Goal: Task Accomplishment & Management: Use online tool/utility

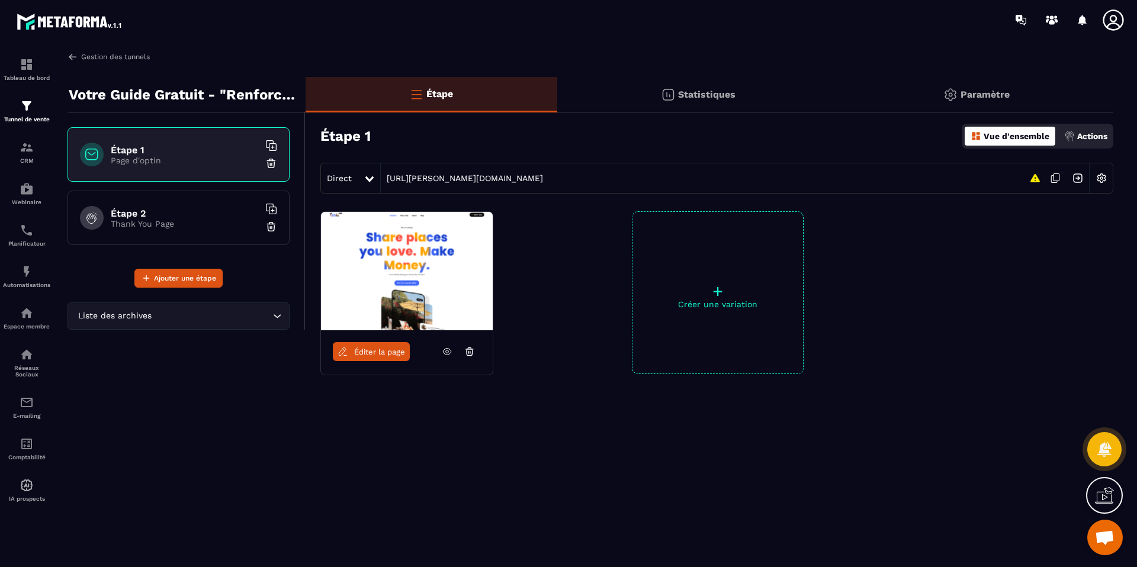
click at [74, 57] on img at bounding box center [72, 56] width 11 height 11
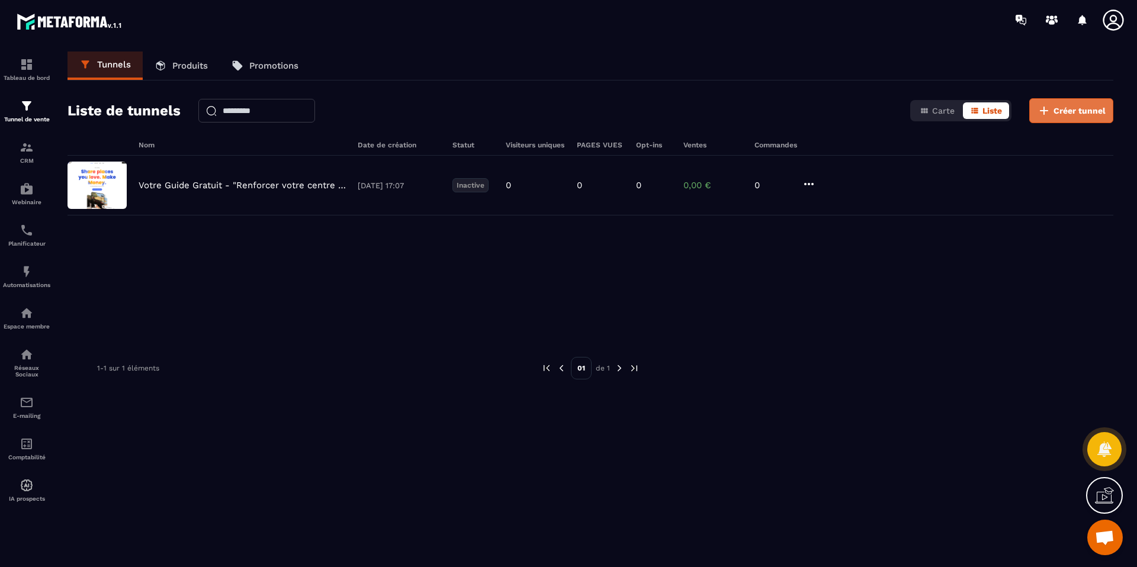
click at [1035, 108] on button "Créer tunnel" at bounding box center [1071, 110] width 84 height 25
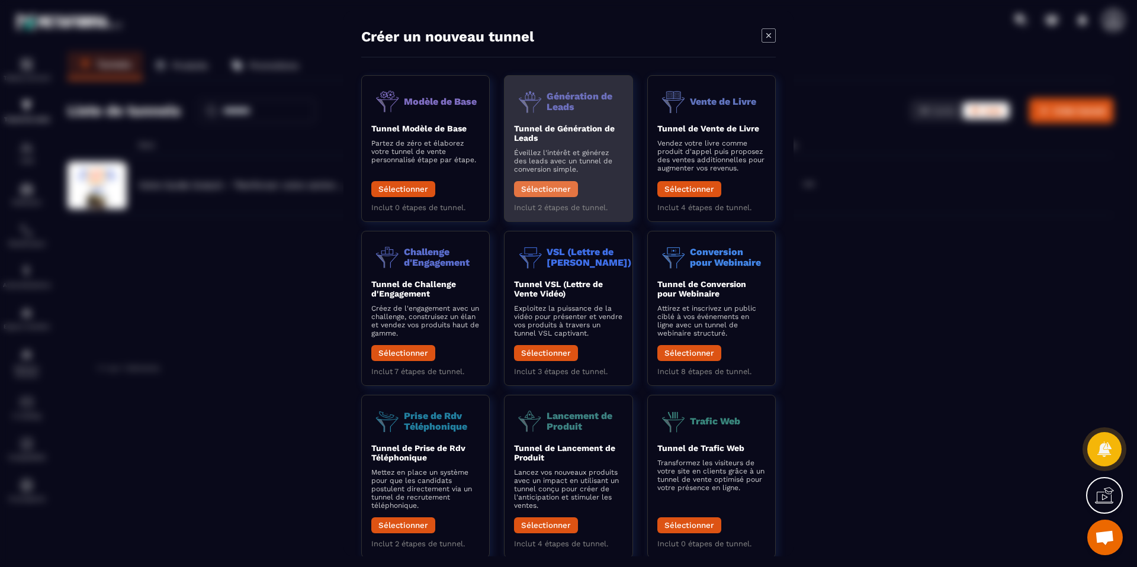
click at [556, 193] on button "Sélectionner" at bounding box center [546, 189] width 64 height 16
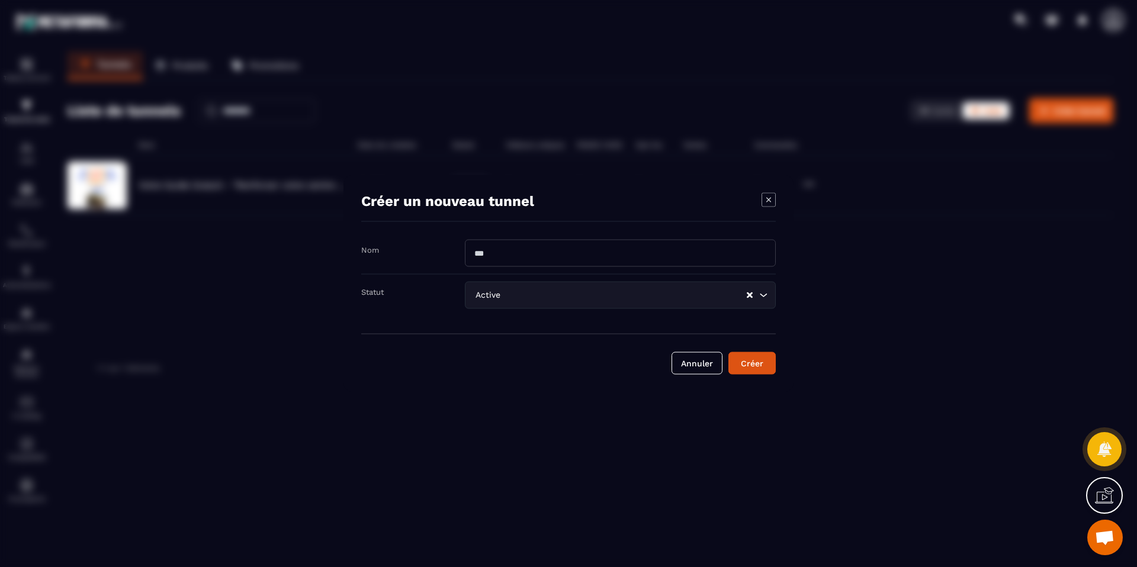
click at [529, 243] on input "Modal window" at bounding box center [620, 253] width 311 height 27
click at [506, 250] on input "Modal window" at bounding box center [620, 253] width 311 height 27
click at [474, 252] on input "**********" at bounding box center [620, 253] width 311 height 27
type input "**********"
click at [762, 198] on icon "Modal window" at bounding box center [768, 200] width 14 height 14
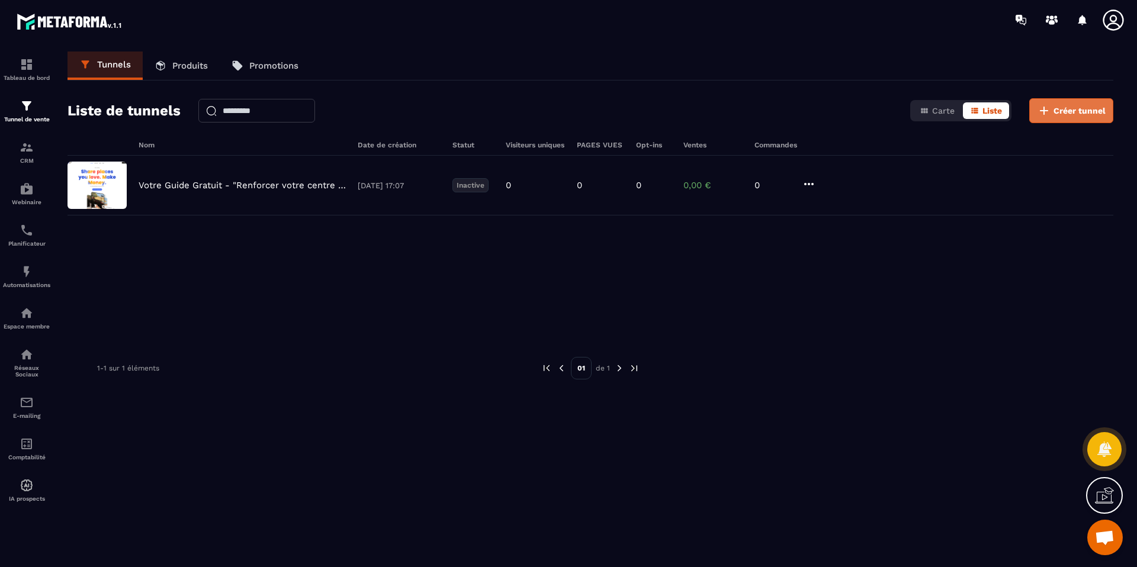
click at [1032, 115] on button "Créer tunnel" at bounding box center [1071, 110] width 84 height 25
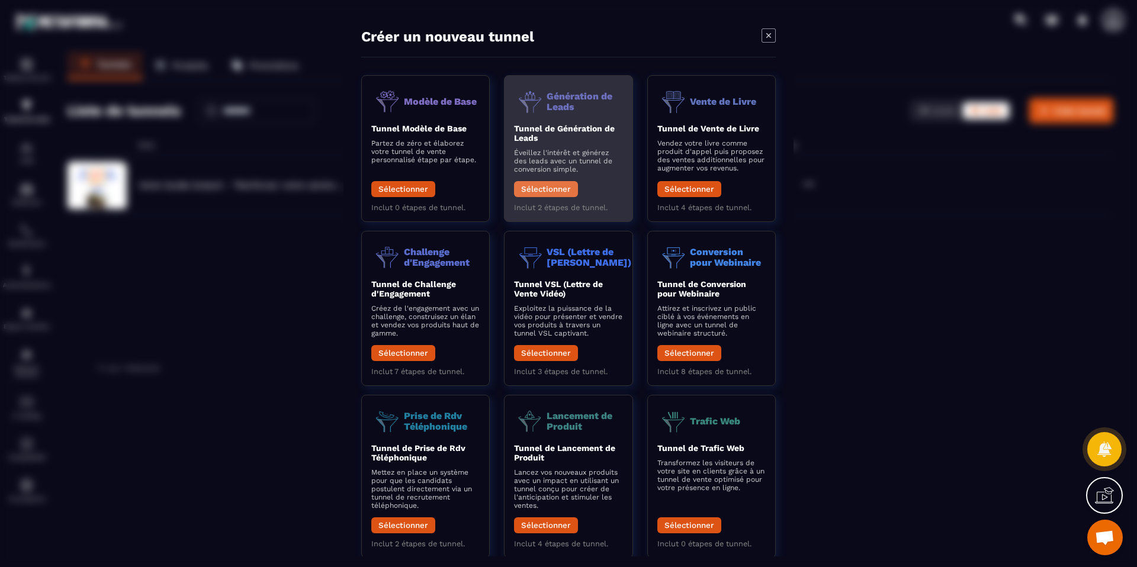
click at [553, 191] on button "Sélectionner" at bounding box center [546, 189] width 64 height 16
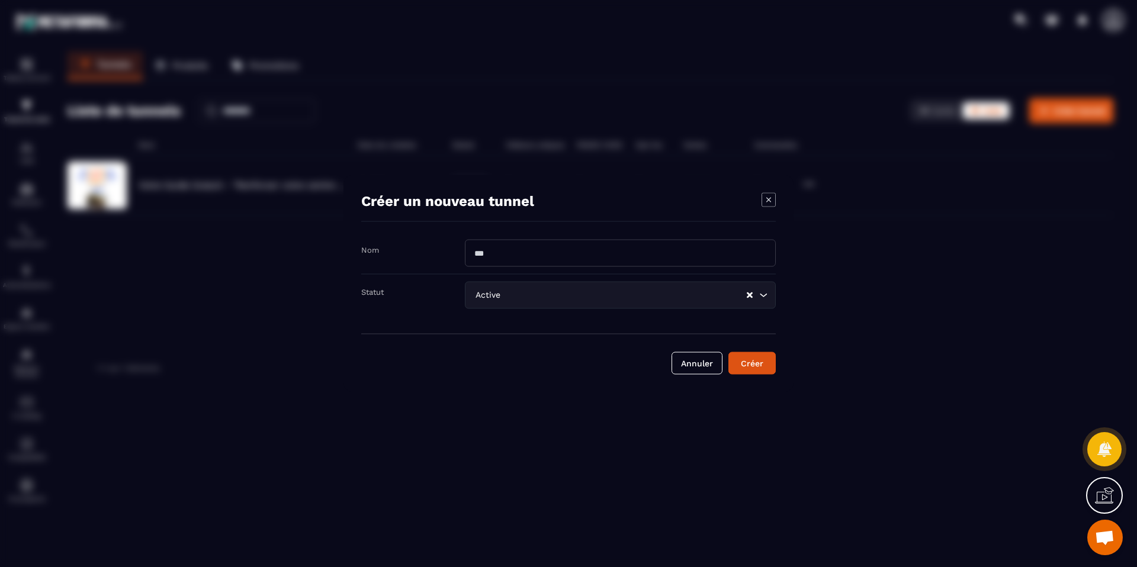
click at [514, 254] on input "Modal window" at bounding box center [620, 253] width 311 height 27
type input "**********"
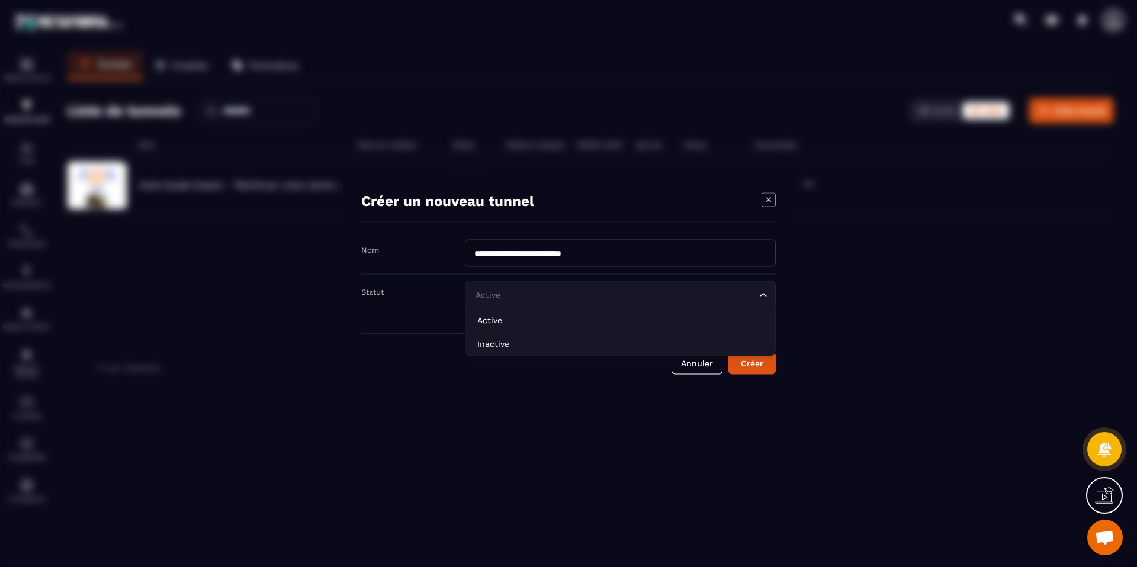
click at [636, 300] on input "Search for option" at bounding box center [614, 295] width 284 height 13
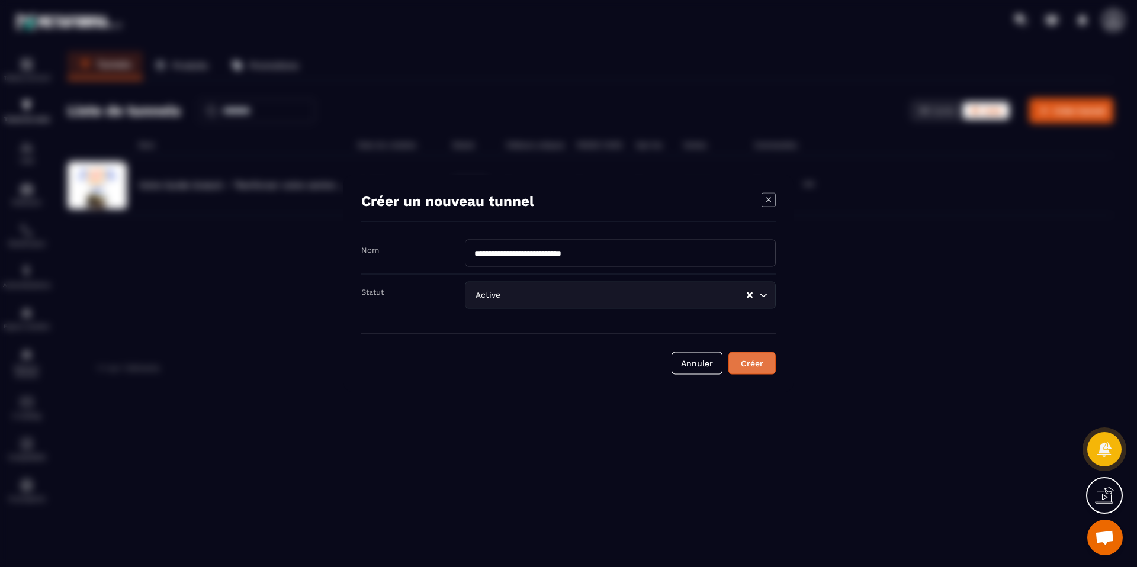
click at [747, 365] on div "Créer" at bounding box center [752, 364] width 32 height 12
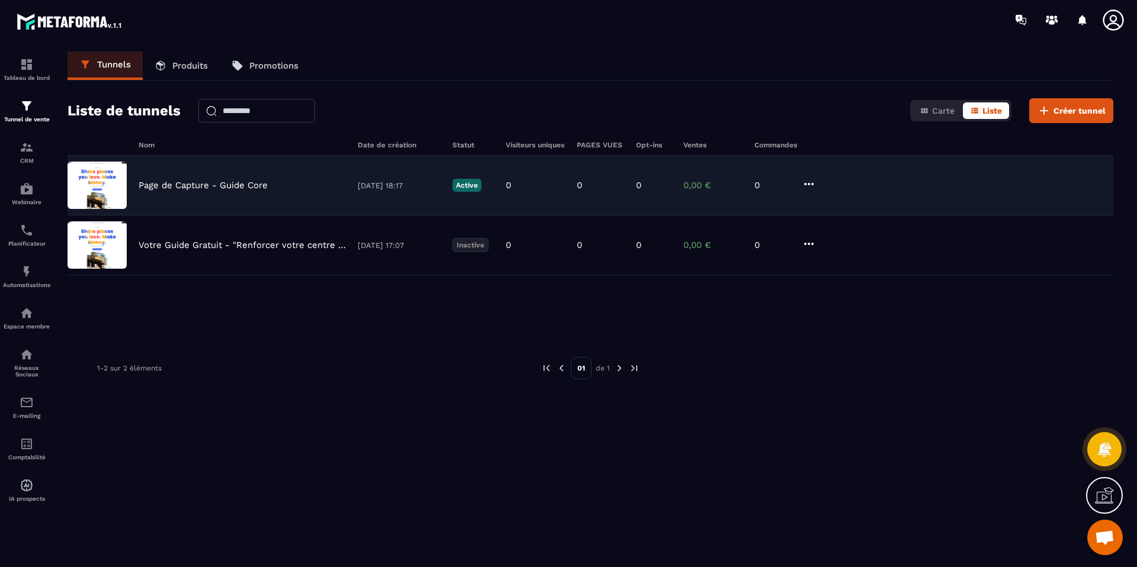
click at [217, 190] on p "Page de Capture - Guide Core" at bounding box center [203, 185] width 129 height 11
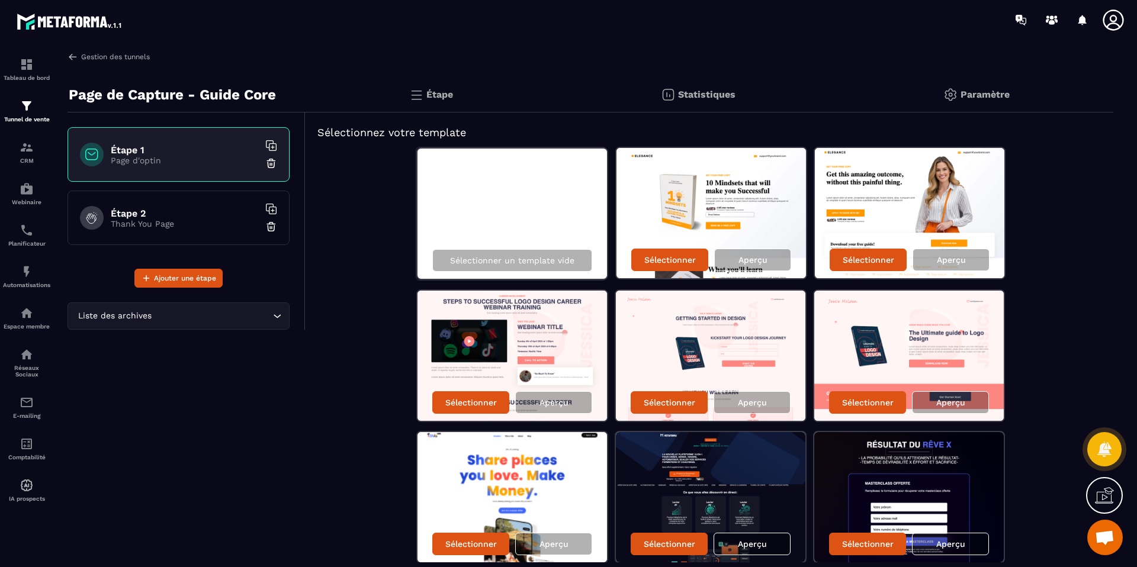
click at [71, 57] on img at bounding box center [72, 56] width 11 height 11
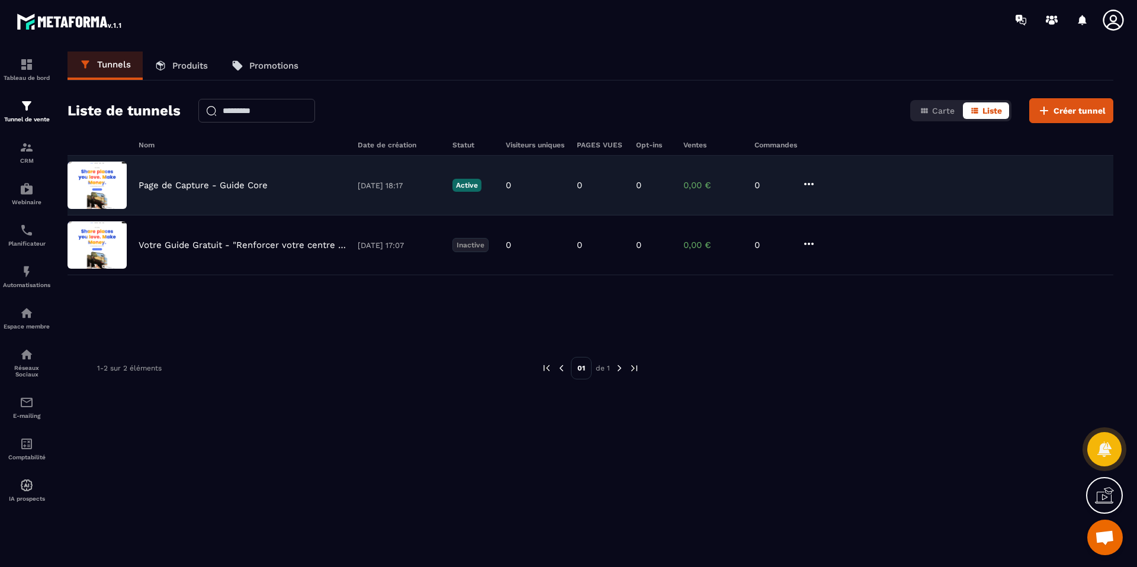
click at [228, 215] on div "Page de Capture - Guide Core [DATE] 18:17 Active 0 0 0 0,00 € 0" at bounding box center [589, 245] width 1045 height 60
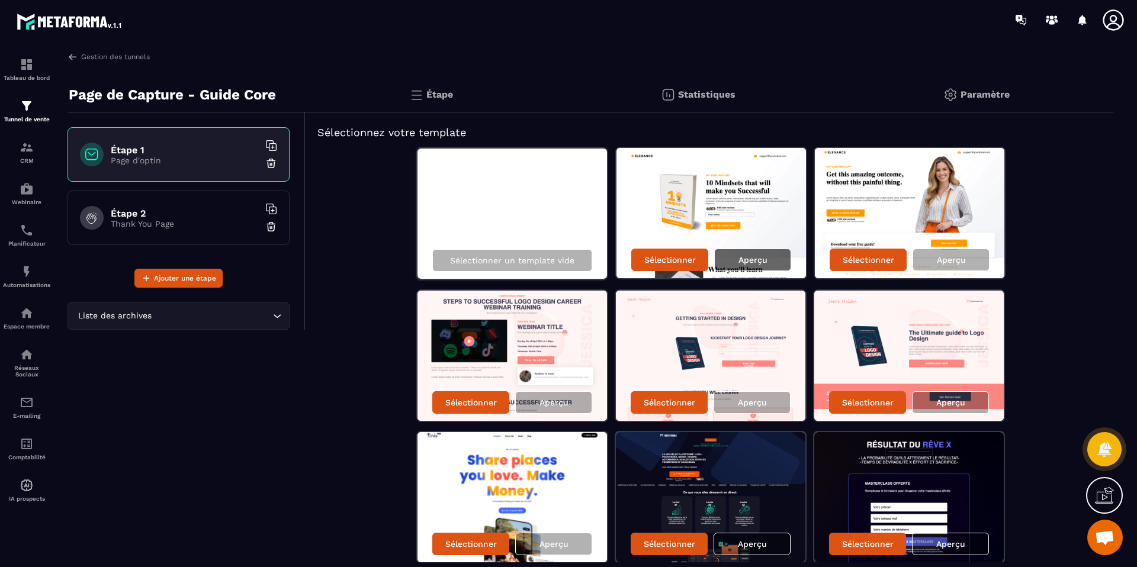
click at [765, 260] on p "Aperçu" at bounding box center [752, 259] width 29 height 9
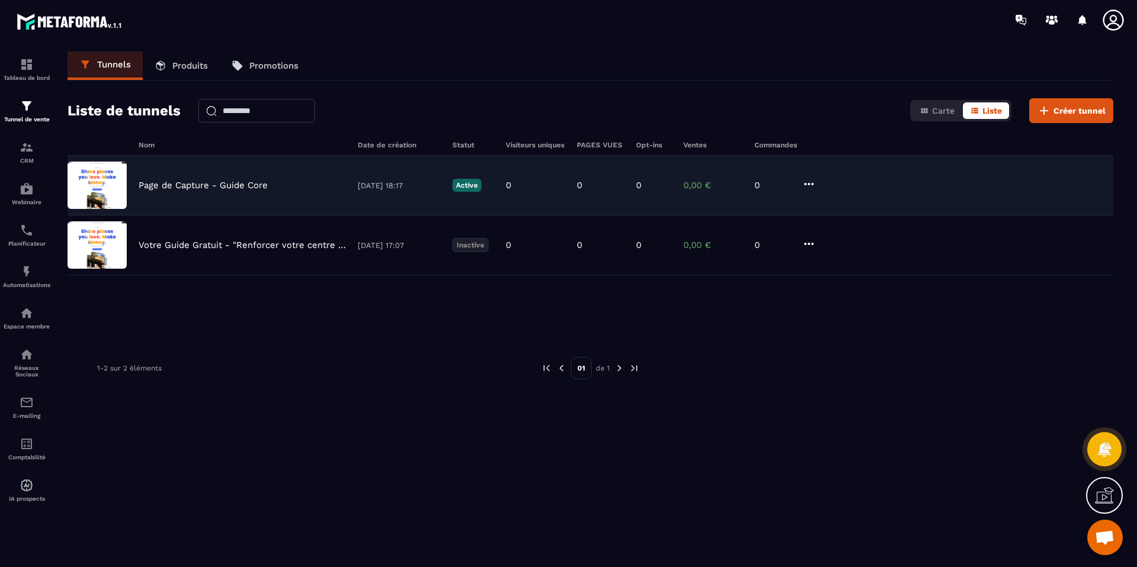
click at [246, 215] on div "Page de Capture - Guide Core [DATE] 18:17 Active 0 0 0 0,00 € 0" at bounding box center [589, 245] width 1045 height 60
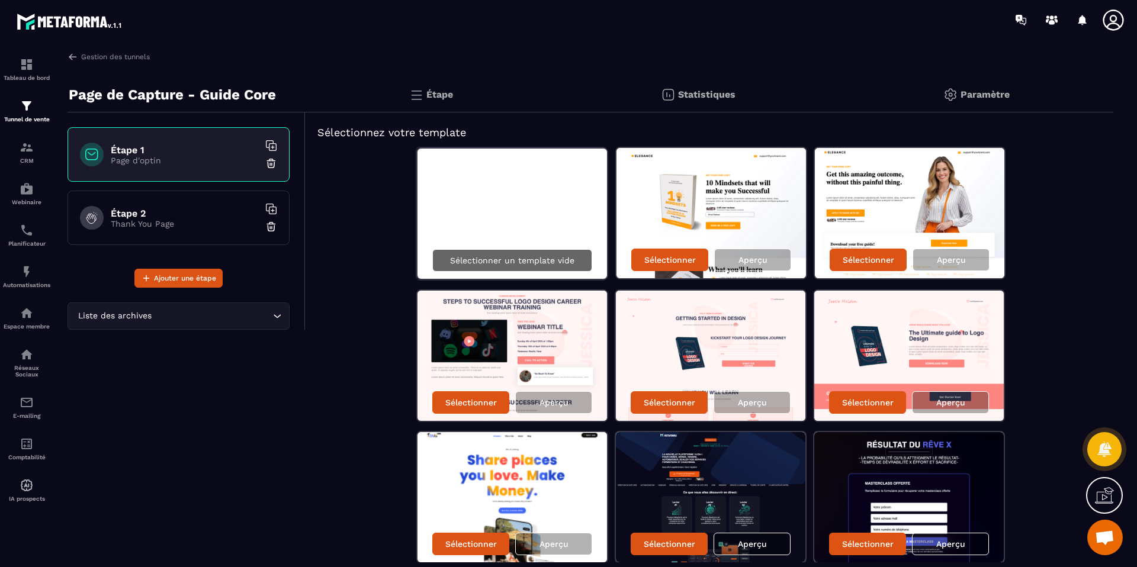
click at [699, 256] on div "Sélectionner" at bounding box center [669, 260] width 77 height 22
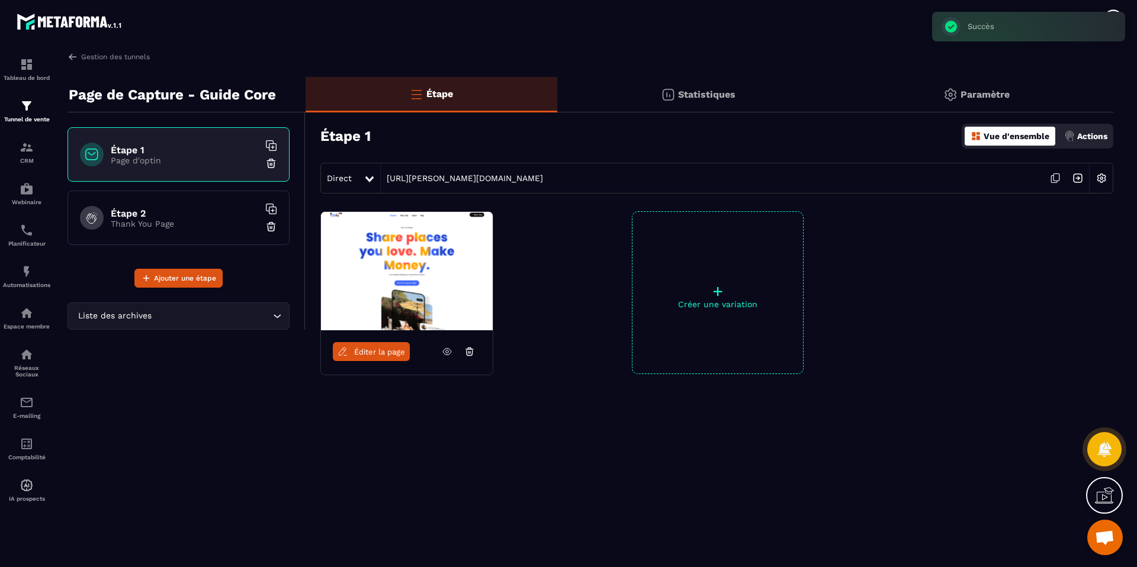
click at [372, 353] on span "Éditer la page" at bounding box center [379, 351] width 51 height 9
